Goal: Task Accomplishment & Management: Complete application form

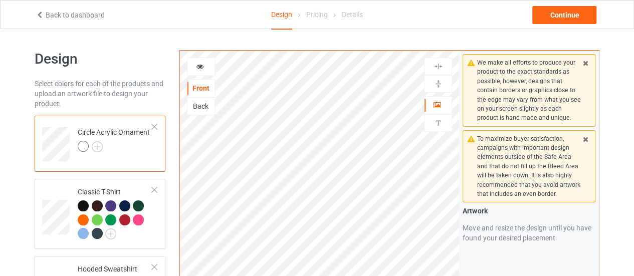
click at [155, 126] on div at bounding box center [154, 126] width 7 height 7
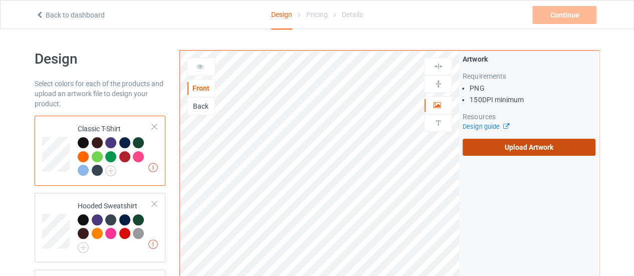
click at [508, 145] on label "Upload Artwork" at bounding box center [529, 147] width 133 height 17
click at [0, 0] on input "Upload Artwork" at bounding box center [0, 0] width 0 height 0
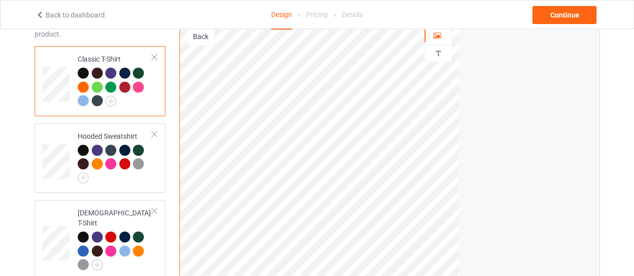
scroll to position [68, 0]
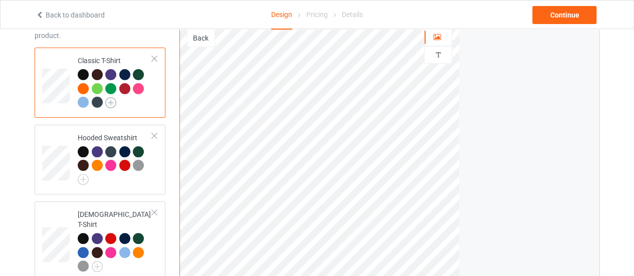
click at [108, 102] on img at bounding box center [110, 102] width 11 height 11
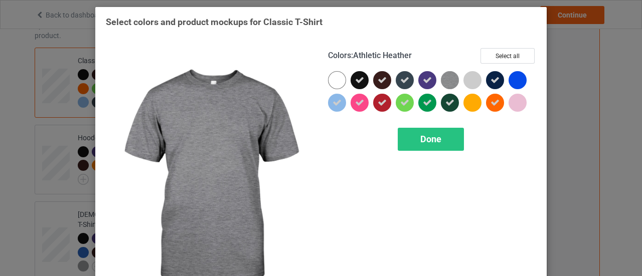
click at [445, 79] on img at bounding box center [450, 80] width 18 height 18
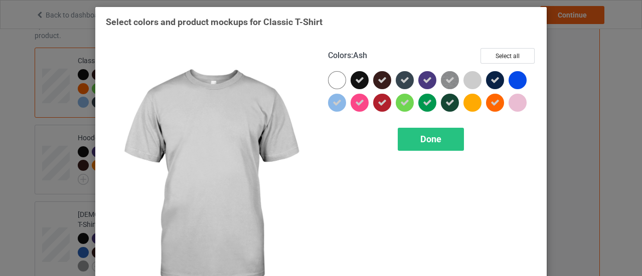
click at [466, 80] on div at bounding box center [472, 80] width 18 height 18
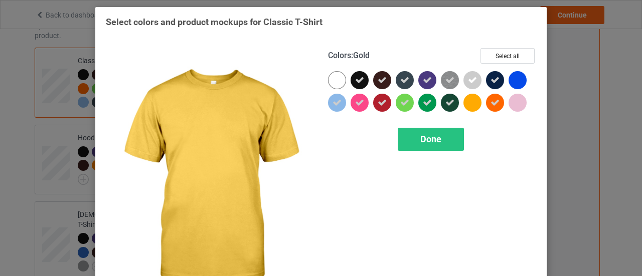
click at [468, 99] on div at bounding box center [472, 103] width 18 height 18
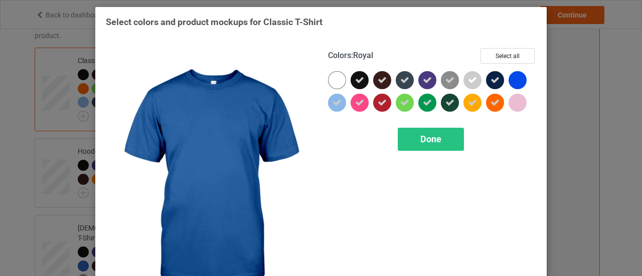
click at [522, 76] on div at bounding box center [517, 80] width 18 height 18
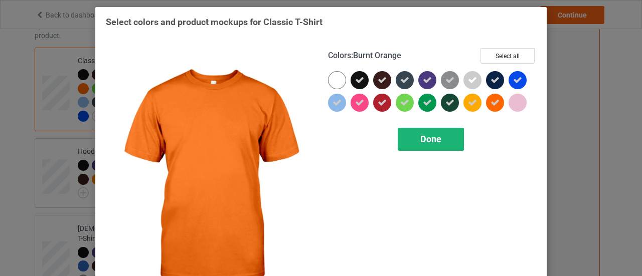
click at [448, 131] on div "Done" at bounding box center [431, 139] width 66 height 23
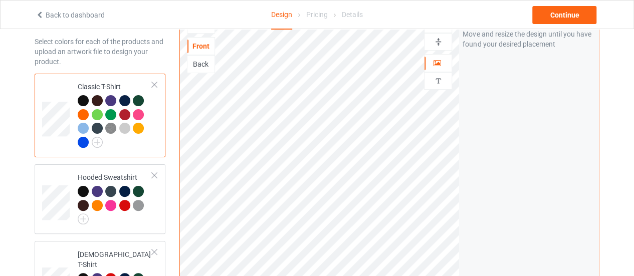
scroll to position [41, 0]
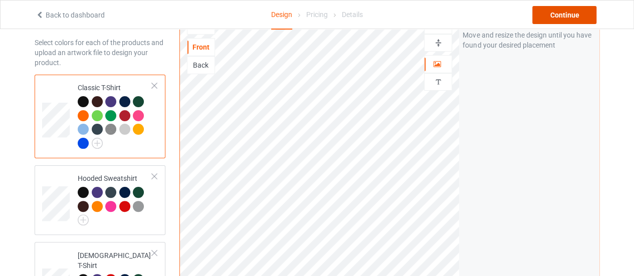
click at [568, 15] on div "Continue" at bounding box center [564, 15] width 64 height 18
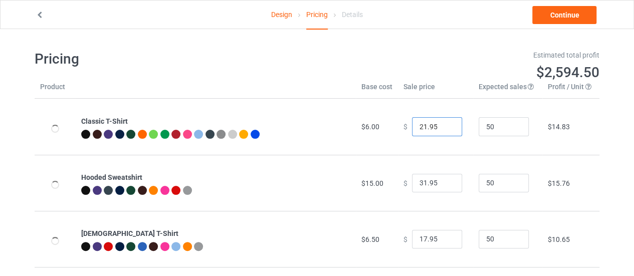
click at [446, 129] on input "21.95" at bounding box center [437, 126] width 50 height 19
click at [446, 129] on input "20.95" at bounding box center [437, 126] width 50 height 19
click at [446, 129] on input "19.95" at bounding box center [437, 126] width 50 height 19
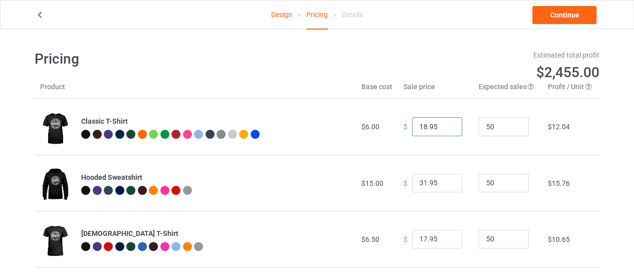
click at [446, 129] on input "18.95" at bounding box center [437, 126] width 50 height 19
click at [447, 129] on input "17.95" at bounding box center [437, 126] width 50 height 19
click at [447, 129] on input "16.95" at bounding box center [437, 126] width 50 height 19
click at [446, 123] on input "17.95" at bounding box center [437, 126] width 50 height 19
type input "18.95"
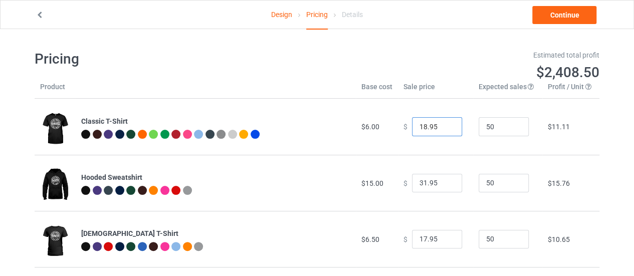
click at [446, 123] on input "18.95" at bounding box center [437, 126] width 50 height 19
click at [565, 16] on link "Continue" at bounding box center [564, 15] width 64 height 18
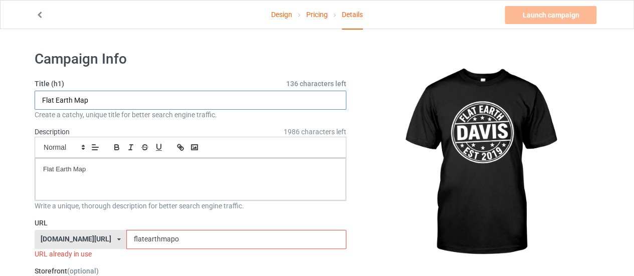
drag, startPoint x: 114, startPoint y: 98, endPoint x: 20, endPoint y: 101, distance: 94.3
type input "FLAT EARTH [PERSON_NAME] FED"
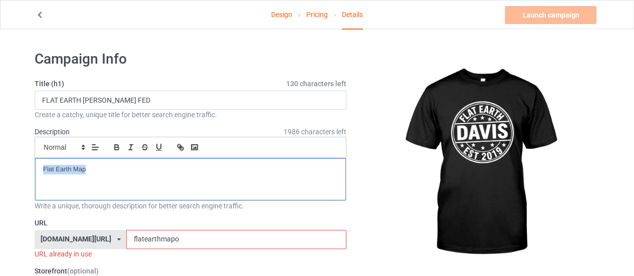
drag, startPoint x: 98, startPoint y: 170, endPoint x: 0, endPoint y: 171, distance: 98.3
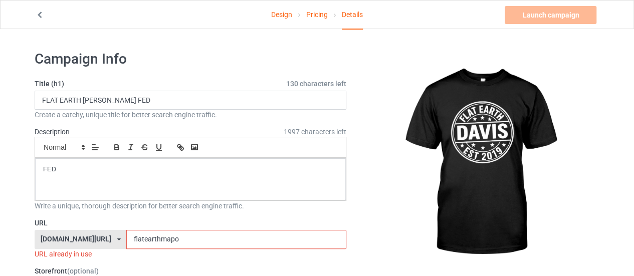
drag, startPoint x: 155, startPoint y: 238, endPoint x: 0, endPoint y: 251, distance: 156.0
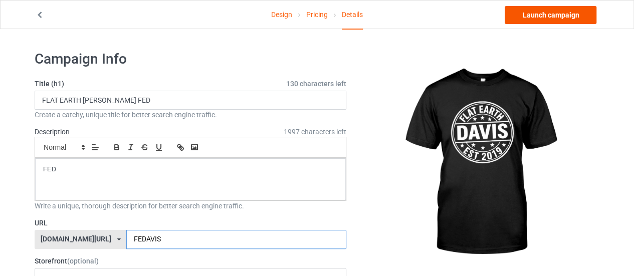
type input "FEDAVIS"
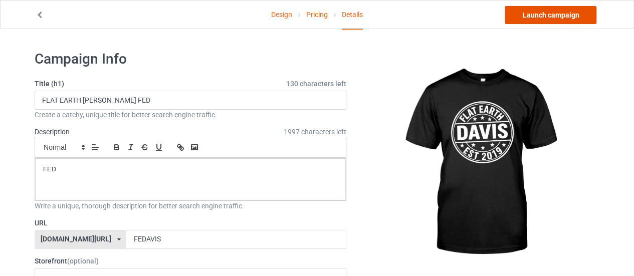
click at [562, 10] on link "Launch campaign" at bounding box center [551, 15] width 92 height 18
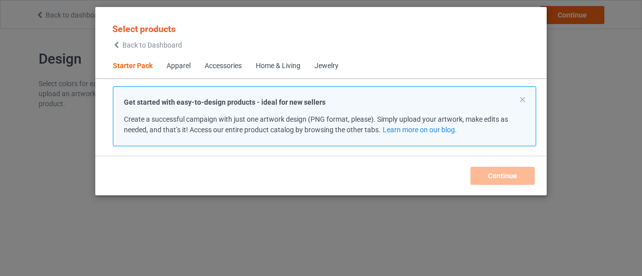
scroll to position [13, 0]
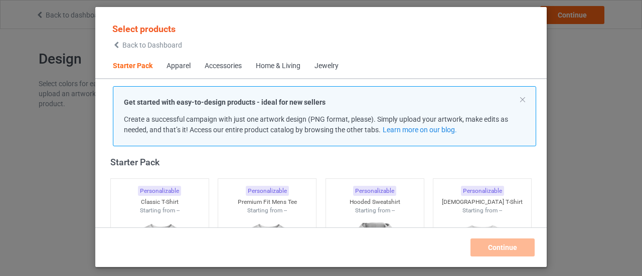
click at [166, 46] on span "Back to Dashboard" at bounding box center [152, 45] width 60 height 8
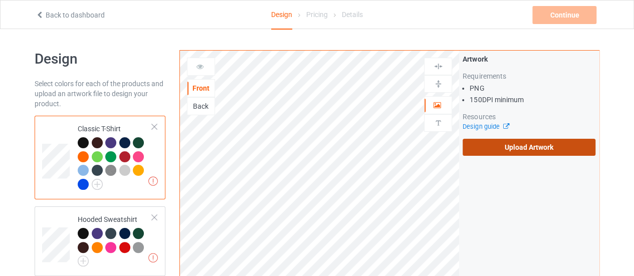
click at [484, 144] on label "Upload Artwork" at bounding box center [529, 147] width 133 height 17
click at [0, 0] on input "Upload Artwork" at bounding box center [0, 0] width 0 height 0
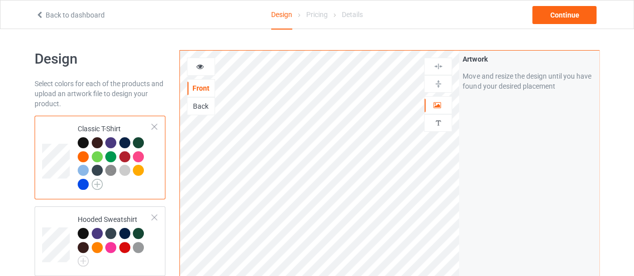
click at [95, 186] on img at bounding box center [97, 184] width 11 height 11
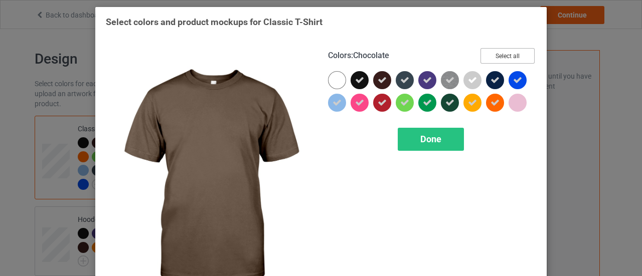
click at [498, 49] on button "Select all" at bounding box center [507, 56] width 54 height 16
click at [498, 53] on button "Reset to Default" at bounding box center [498, 56] width 73 height 16
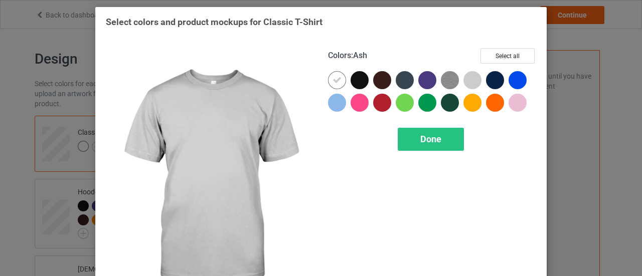
click at [473, 79] on div at bounding box center [472, 80] width 18 height 18
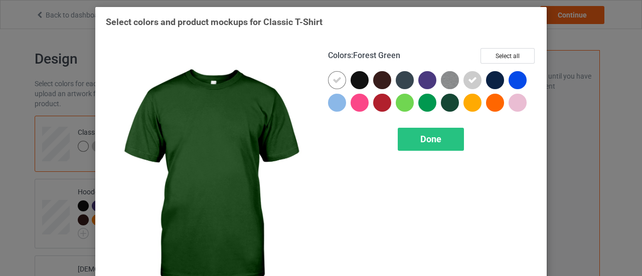
click at [445, 104] on div at bounding box center [450, 103] width 18 height 18
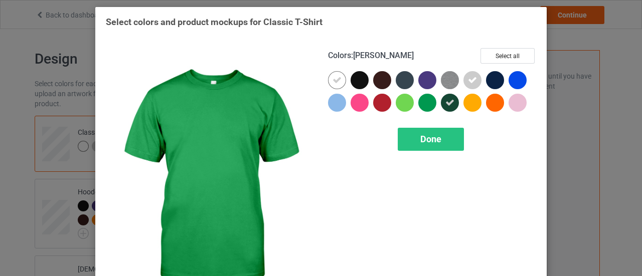
click at [431, 104] on div at bounding box center [427, 103] width 18 height 18
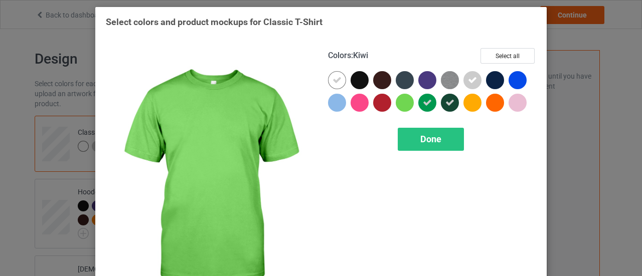
click at [400, 105] on div at bounding box center [404, 103] width 18 height 18
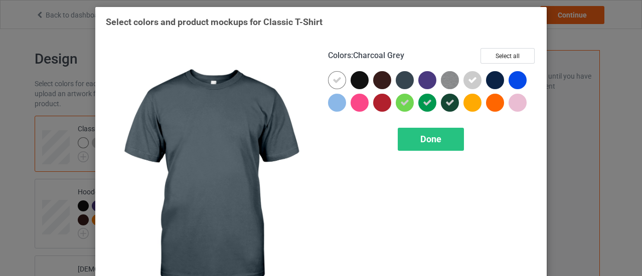
click at [403, 82] on div at bounding box center [404, 80] width 18 height 18
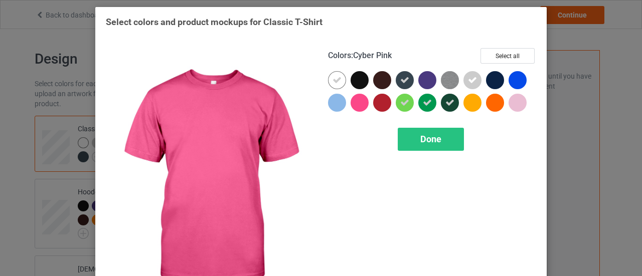
click at [350, 101] on div at bounding box center [359, 103] width 18 height 18
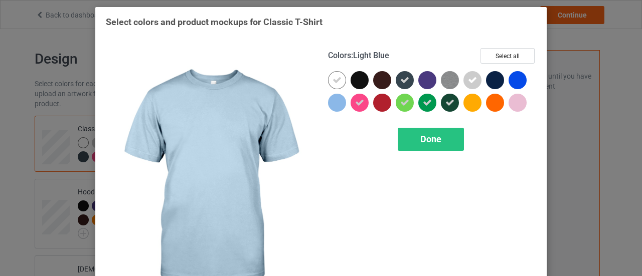
click at [328, 105] on div at bounding box center [337, 103] width 18 height 18
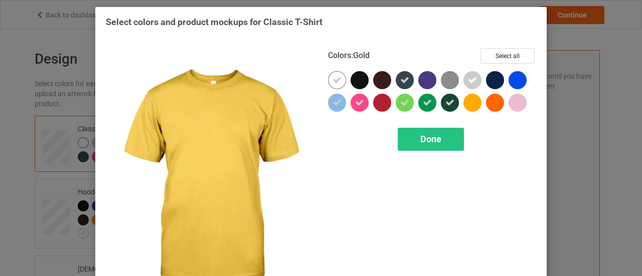
click at [467, 102] on div at bounding box center [472, 103] width 18 height 18
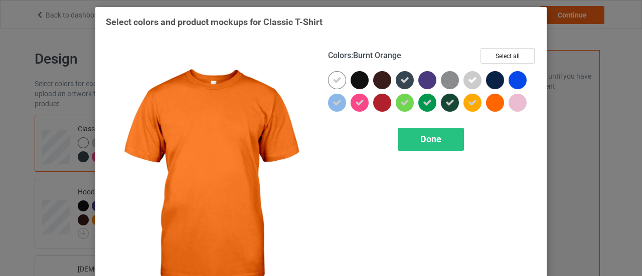
click at [496, 105] on div at bounding box center [495, 103] width 18 height 18
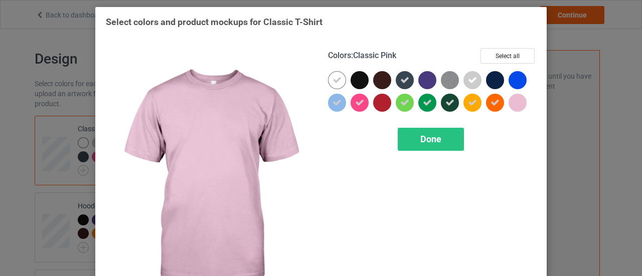
click at [512, 105] on div at bounding box center [517, 103] width 18 height 18
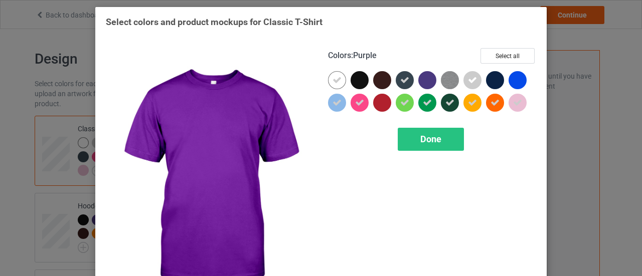
click at [421, 78] on div at bounding box center [427, 80] width 18 height 18
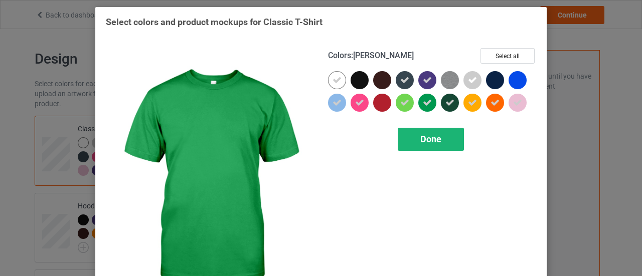
click at [424, 142] on span "Done" at bounding box center [430, 139] width 21 height 11
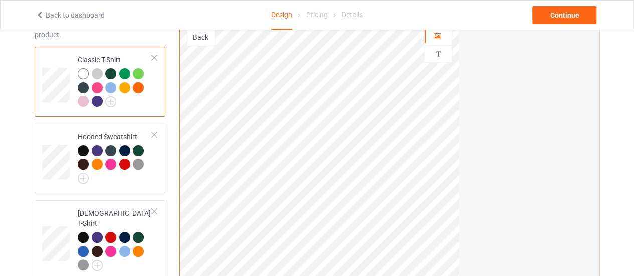
scroll to position [66, 0]
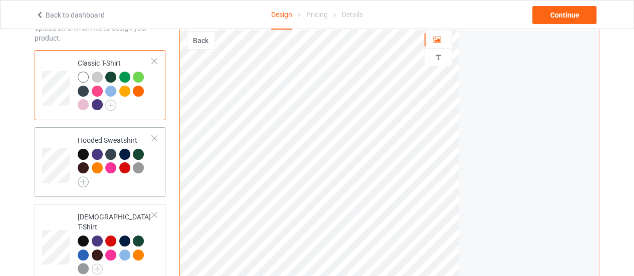
click at [82, 181] on img at bounding box center [83, 181] width 11 height 11
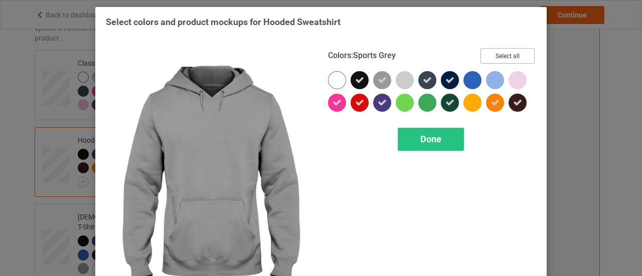
click at [498, 55] on button "Select all" at bounding box center [507, 56] width 54 height 16
click at [498, 55] on button "Reset to Default" at bounding box center [498, 56] width 73 height 16
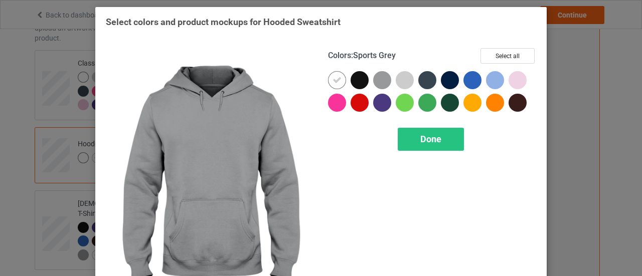
click at [384, 79] on div at bounding box center [382, 80] width 18 height 18
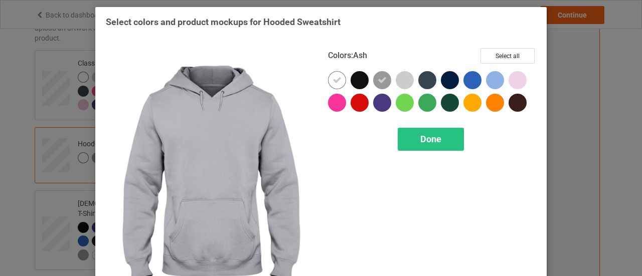
click at [401, 80] on div at bounding box center [404, 80] width 18 height 18
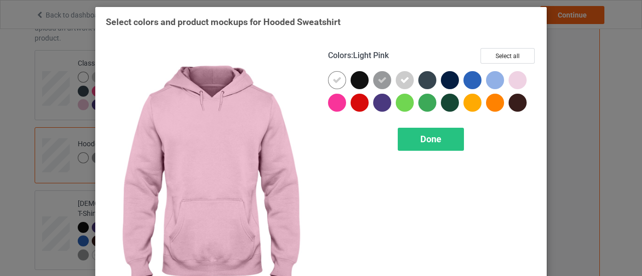
click at [511, 80] on div at bounding box center [517, 80] width 18 height 18
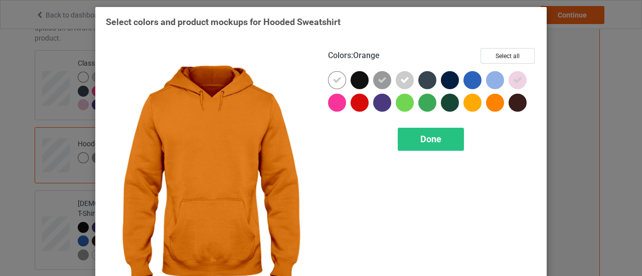
click at [488, 104] on div at bounding box center [495, 103] width 18 height 18
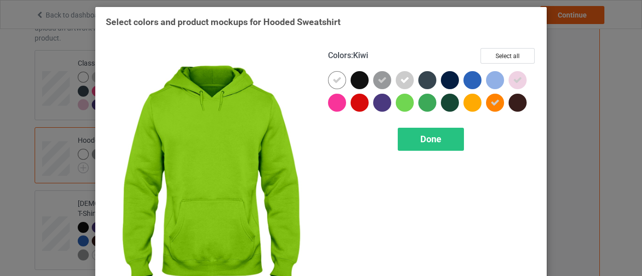
click at [403, 102] on div at bounding box center [404, 103] width 18 height 18
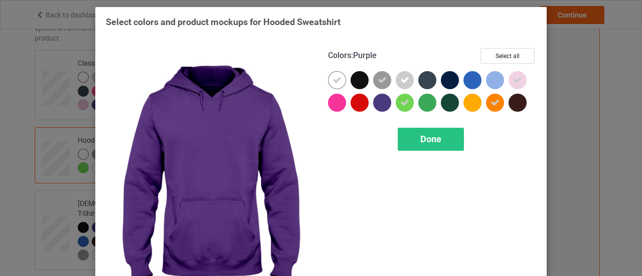
click at [379, 102] on div at bounding box center [382, 103] width 18 height 18
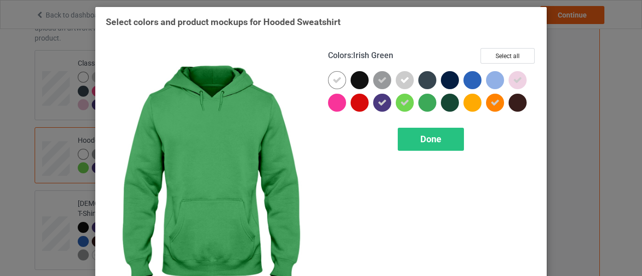
click at [421, 105] on div at bounding box center [427, 103] width 18 height 18
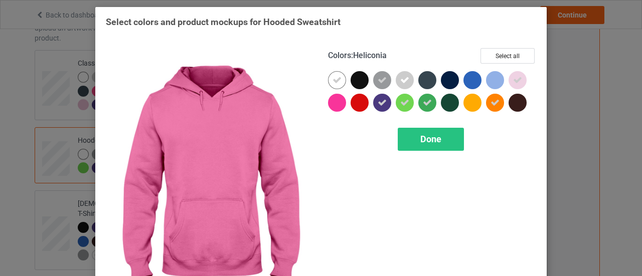
click at [337, 104] on div at bounding box center [337, 103] width 18 height 18
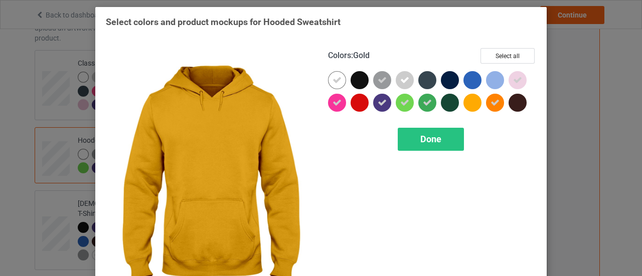
click at [473, 102] on div at bounding box center [472, 103] width 18 height 18
click at [444, 139] on div "Done" at bounding box center [431, 139] width 66 height 23
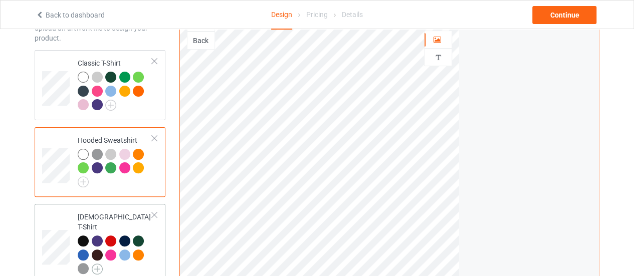
click at [98, 264] on img at bounding box center [97, 269] width 11 height 11
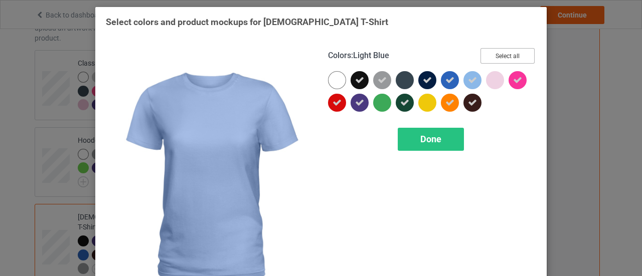
click at [506, 57] on button "Select all" at bounding box center [507, 56] width 54 height 16
click at [506, 57] on button "Reset to Default" at bounding box center [498, 56] width 73 height 16
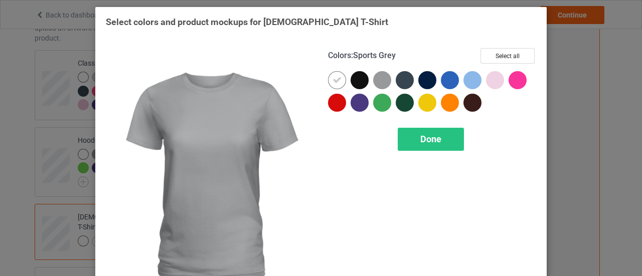
click at [379, 80] on div at bounding box center [382, 80] width 18 height 18
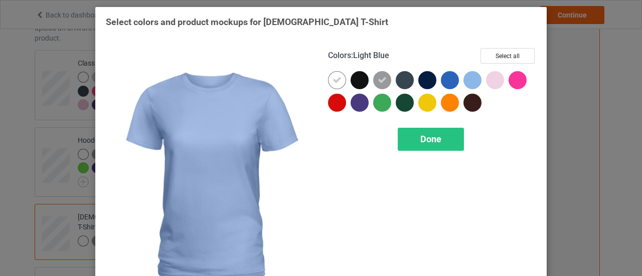
click at [477, 86] on div at bounding box center [474, 82] width 23 height 23
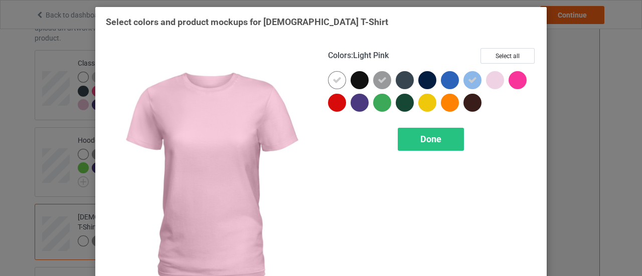
click at [497, 81] on div at bounding box center [495, 80] width 18 height 18
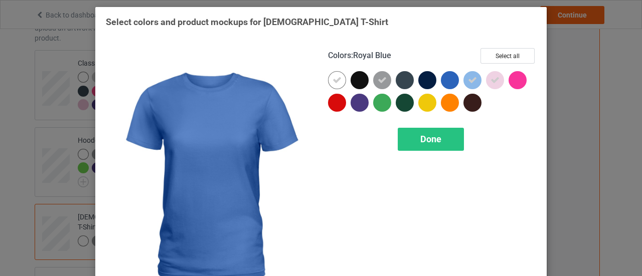
click at [444, 84] on div at bounding box center [450, 80] width 18 height 18
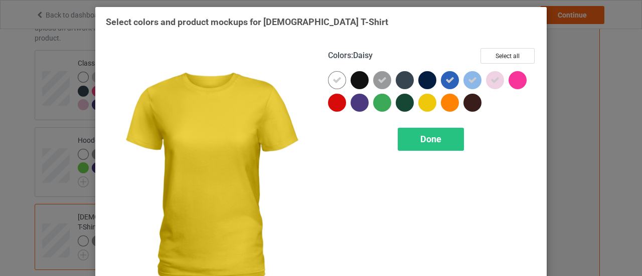
click at [421, 105] on div at bounding box center [427, 103] width 18 height 18
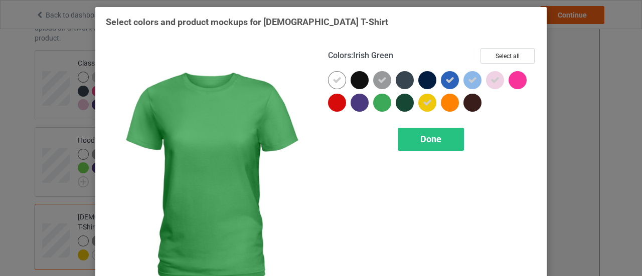
click at [382, 103] on div at bounding box center [382, 103] width 18 height 18
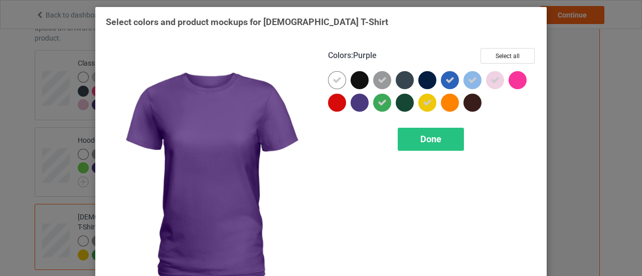
click at [358, 103] on div at bounding box center [359, 103] width 18 height 18
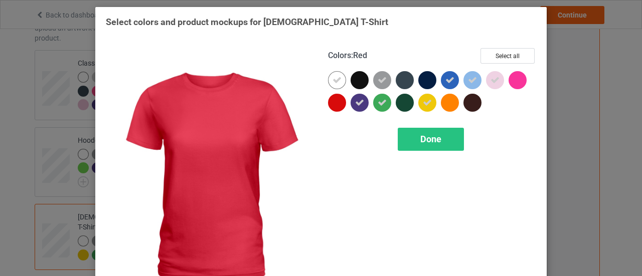
click at [335, 102] on div at bounding box center [337, 103] width 18 height 18
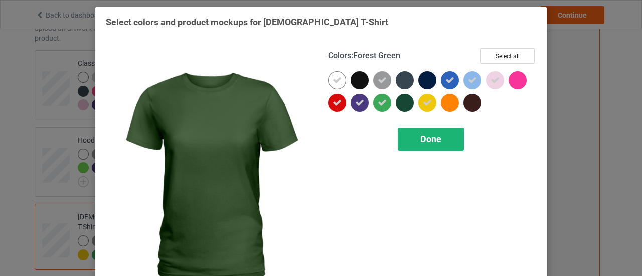
click at [420, 142] on span "Done" at bounding box center [430, 139] width 21 height 11
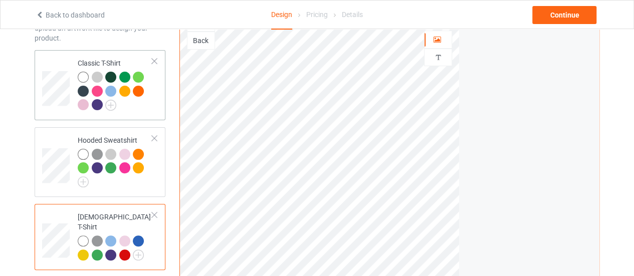
click at [150, 110] on div at bounding box center [115, 93] width 75 height 42
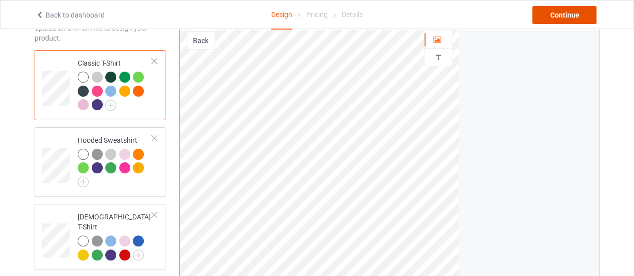
click at [562, 15] on div "Continue" at bounding box center [564, 15] width 64 height 18
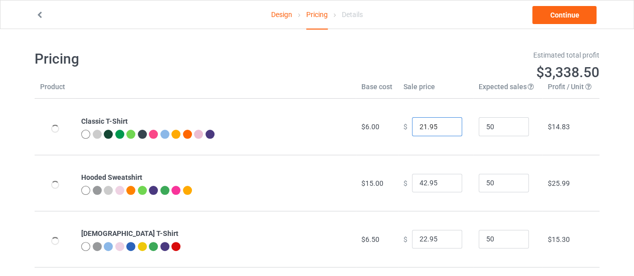
click at [447, 130] on input "21.95" at bounding box center [437, 126] width 50 height 19
click at [447, 130] on input "20.95" at bounding box center [437, 126] width 50 height 19
click at [447, 130] on input "19.95" at bounding box center [437, 126] width 50 height 19
type input "18.95"
click at [447, 130] on input "18.95" at bounding box center [437, 126] width 50 height 19
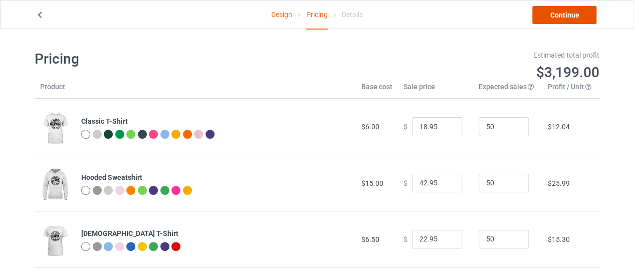
click at [554, 11] on link "Continue" at bounding box center [564, 15] width 64 height 18
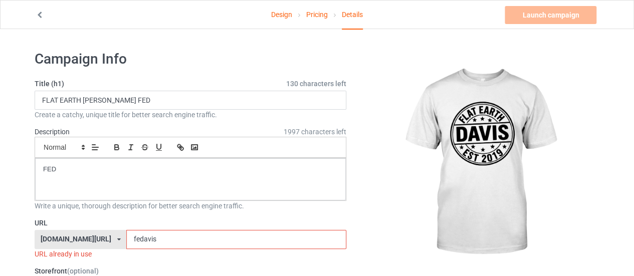
click at [132, 243] on input "fedavis" at bounding box center [236, 239] width 220 height 19
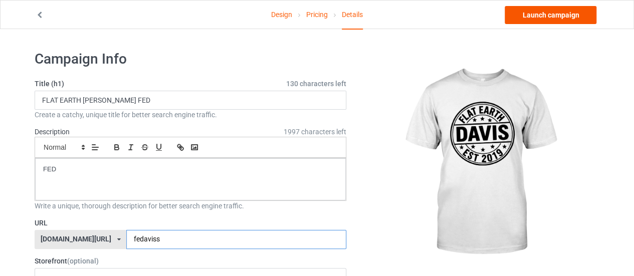
type input "fedaviss"
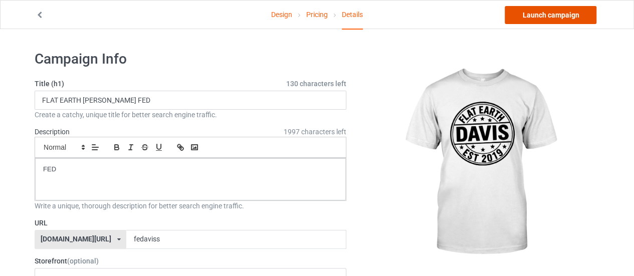
click at [553, 13] on link "Launch campaign" at bounding box center [551, 15] width 92 height 18
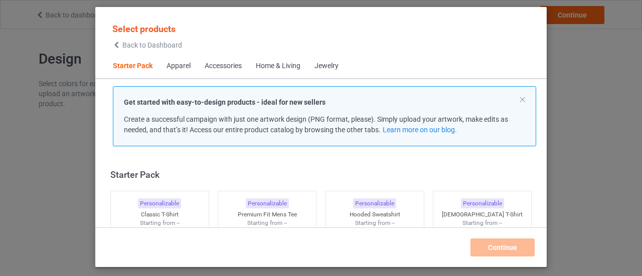
scroll to position [13, 0]
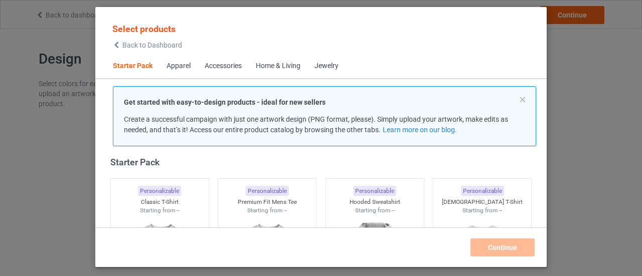
click at [142, 43] on span "Back to Dashboard" at bounding box center [152, 45] width 60 height 8
